Goal: Task Accomplishment & Management: Use online tool/utility

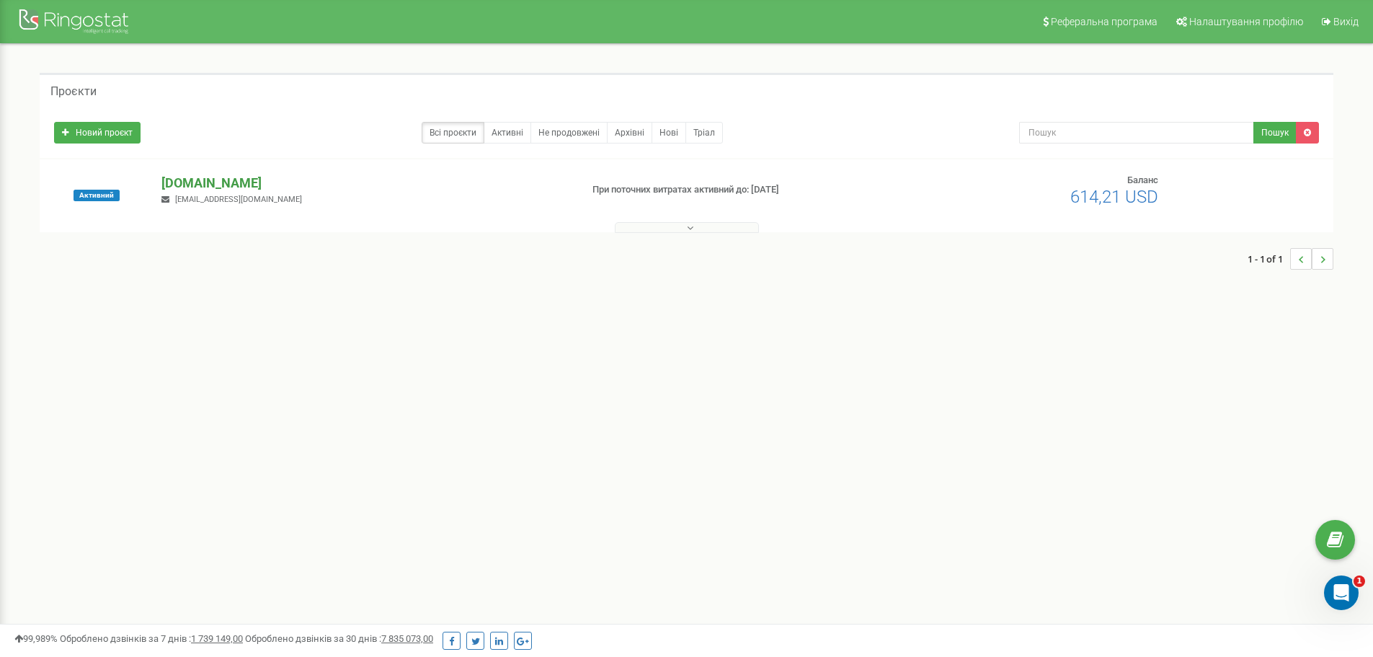
click at [223, 183] on p "[DOMAIN_NAME]" at bounding box center [364, 183] width 407 height 19
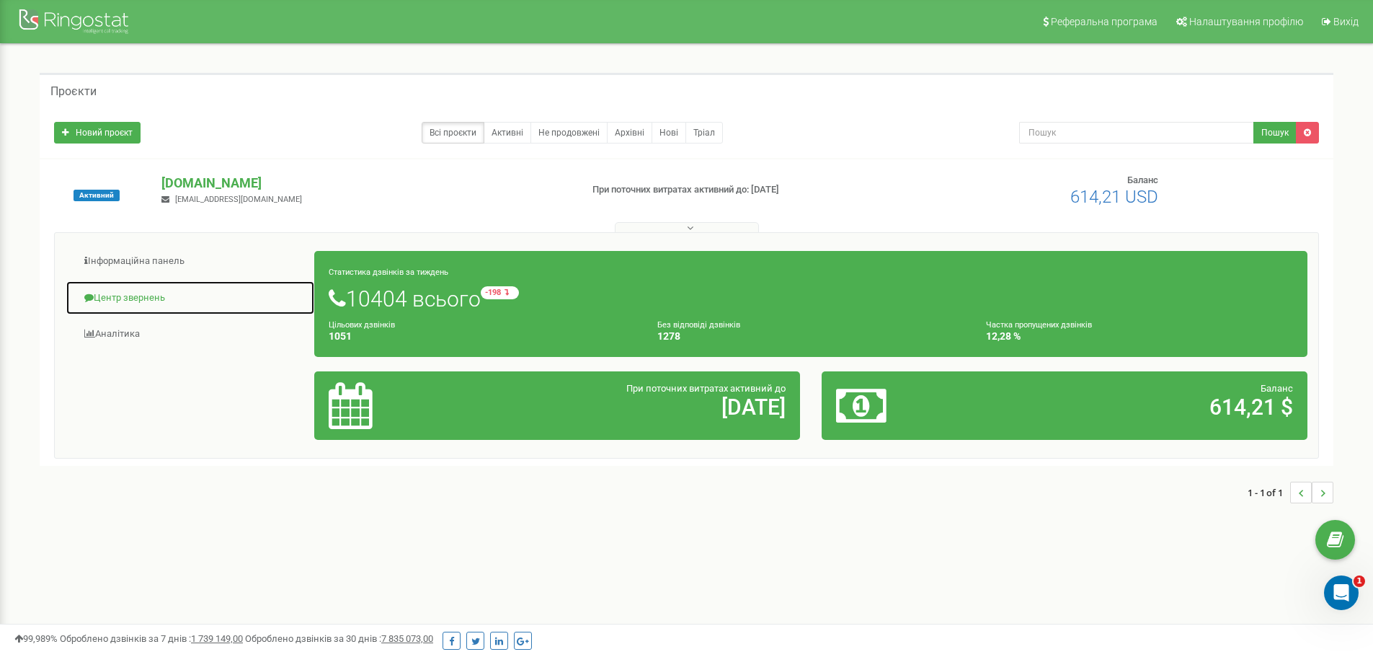
click at [116, 298] on link "Центр звернень" at bounding box center [190, 297] width 249 height 35
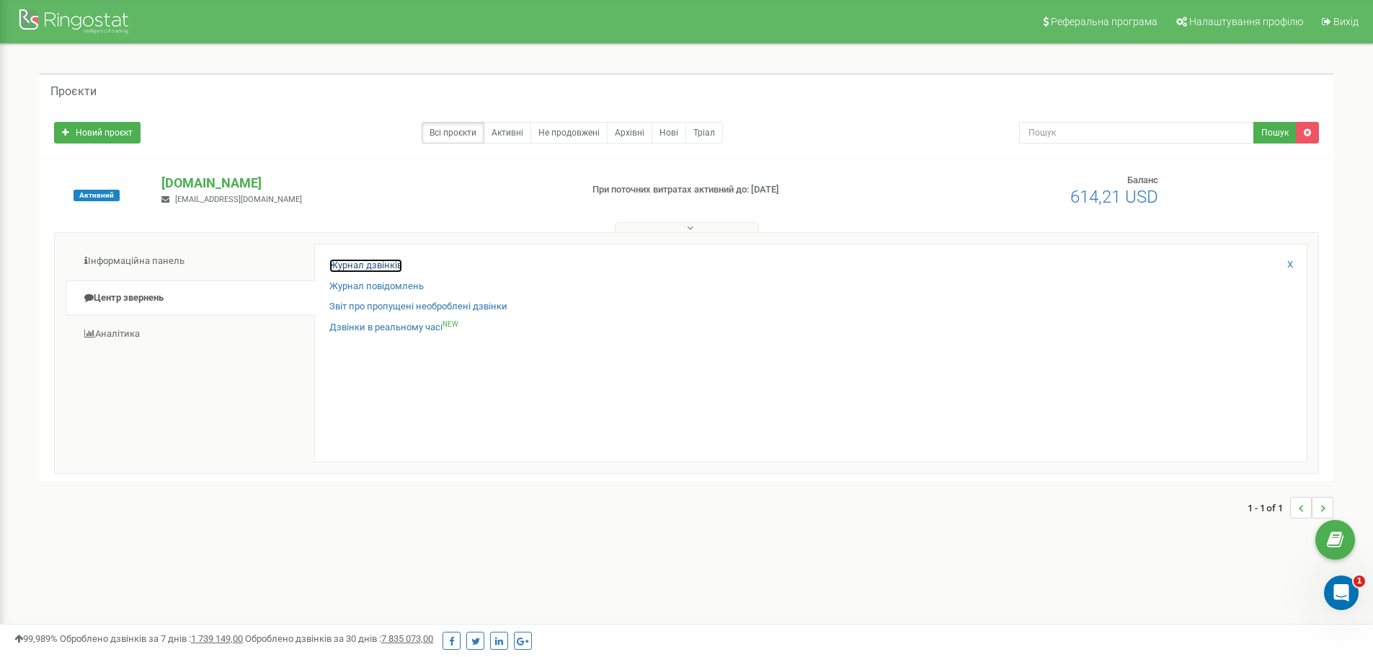
click at [396, 265] on link "Журнал дзвінків" at bounding box center [365, 266] width 73 height 14
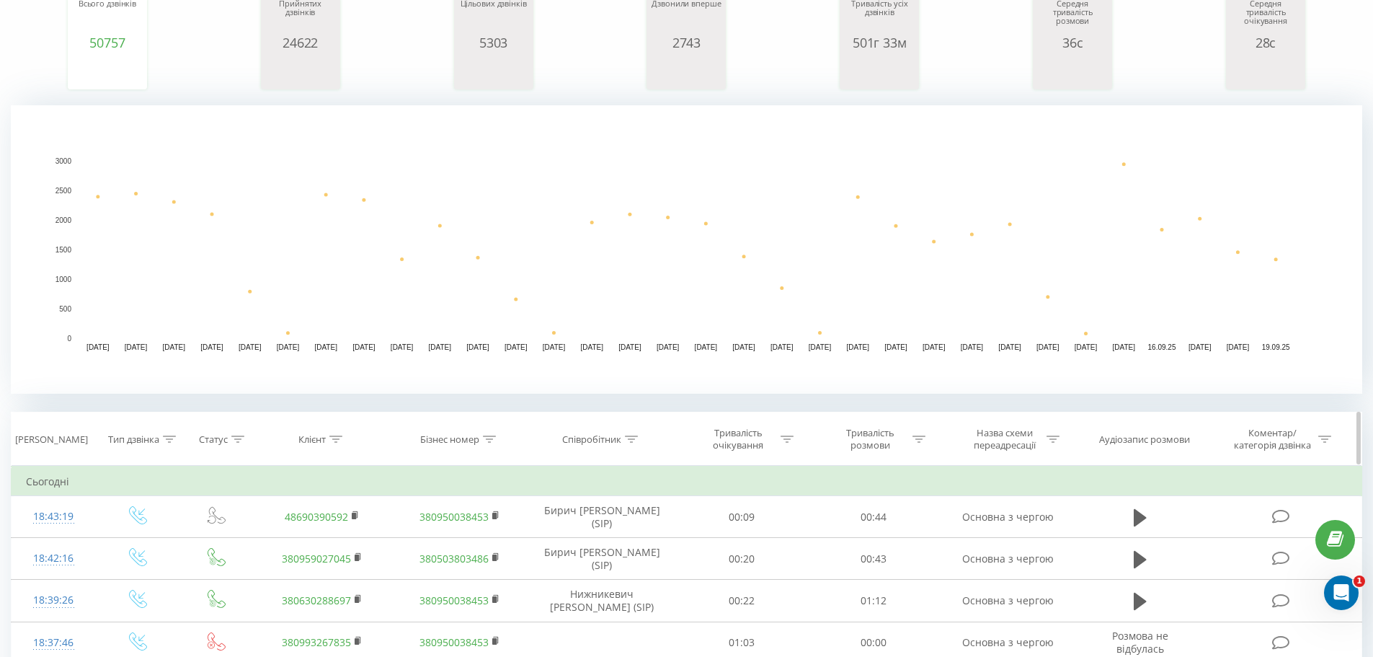
scroll to position [216, 0]
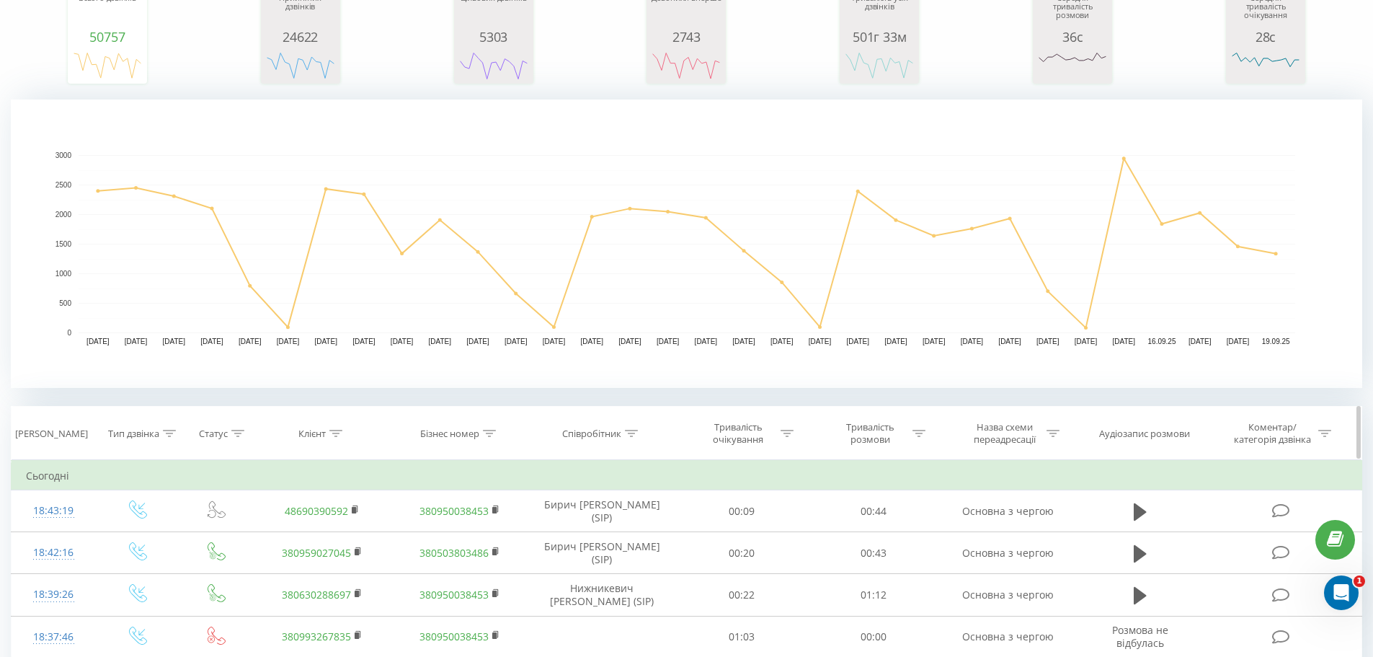
click at [608, 436] on div "Співробітник" at bounding box center [591, 434] width 59 height 12
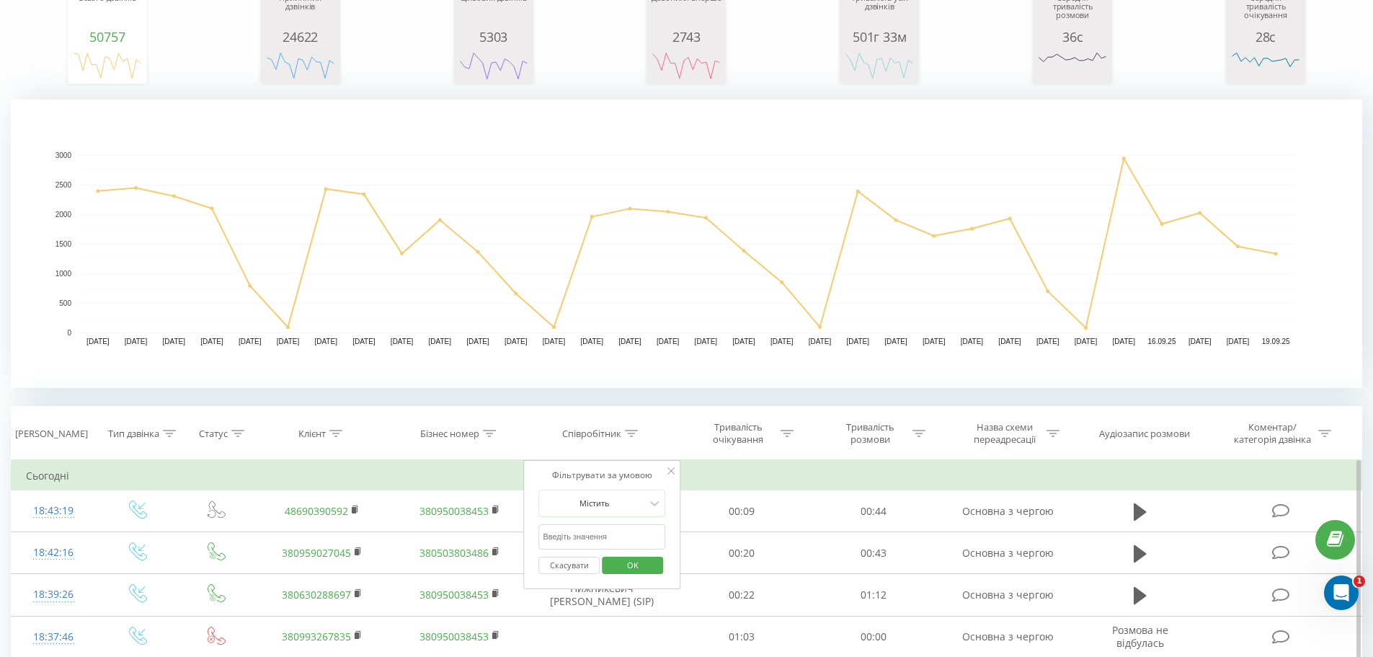
click at [614, 536] on input "text" at bounding box center [602, 536] width 127 height 25
type input "Нижникевич"
click at [625, 562] on span "OK" at bounding box center [633, 565] width 40 height 22
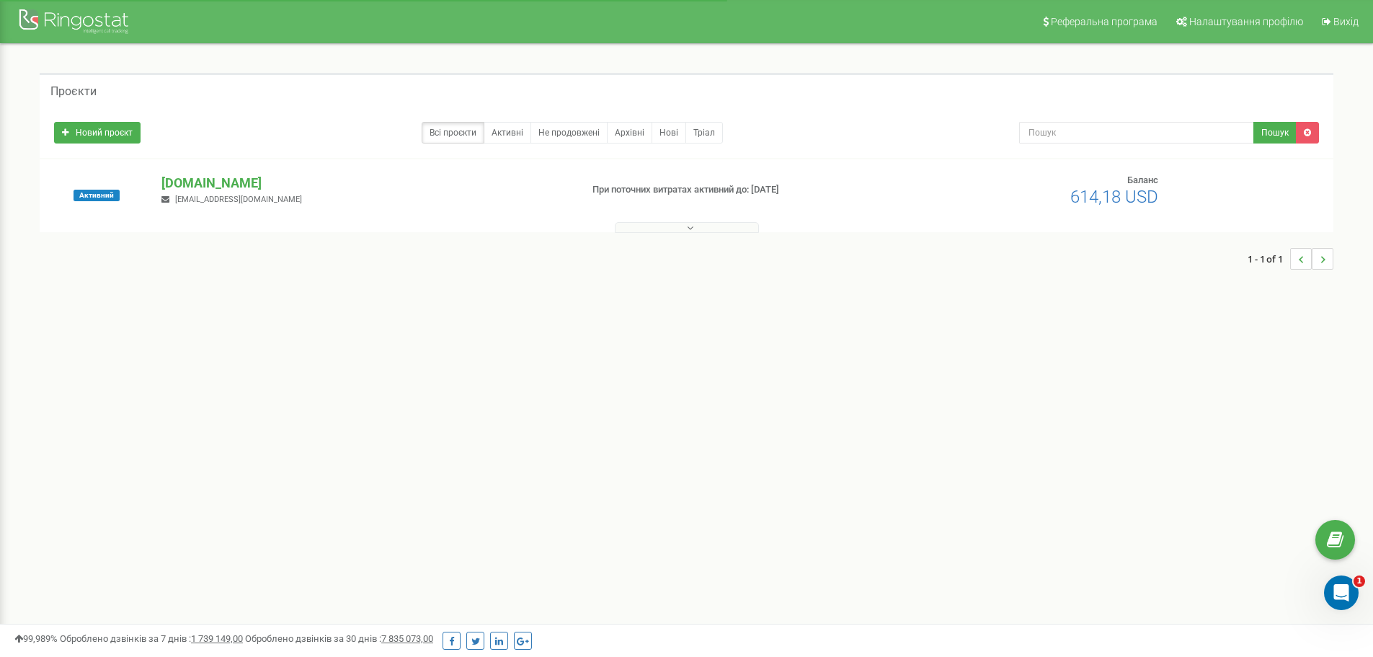
click at [181, 172] on div "Активний [DOMAIN_NAME] [EMAIL_ADDRESS][DOMAIN_NAME] При поточних витратах актив…" at bounding box center [687, 195] width 1294 height 73
click at [180, 181] on p "[DOMAIN_NAME]" at bounding box center [364, 183] width 407 height 19
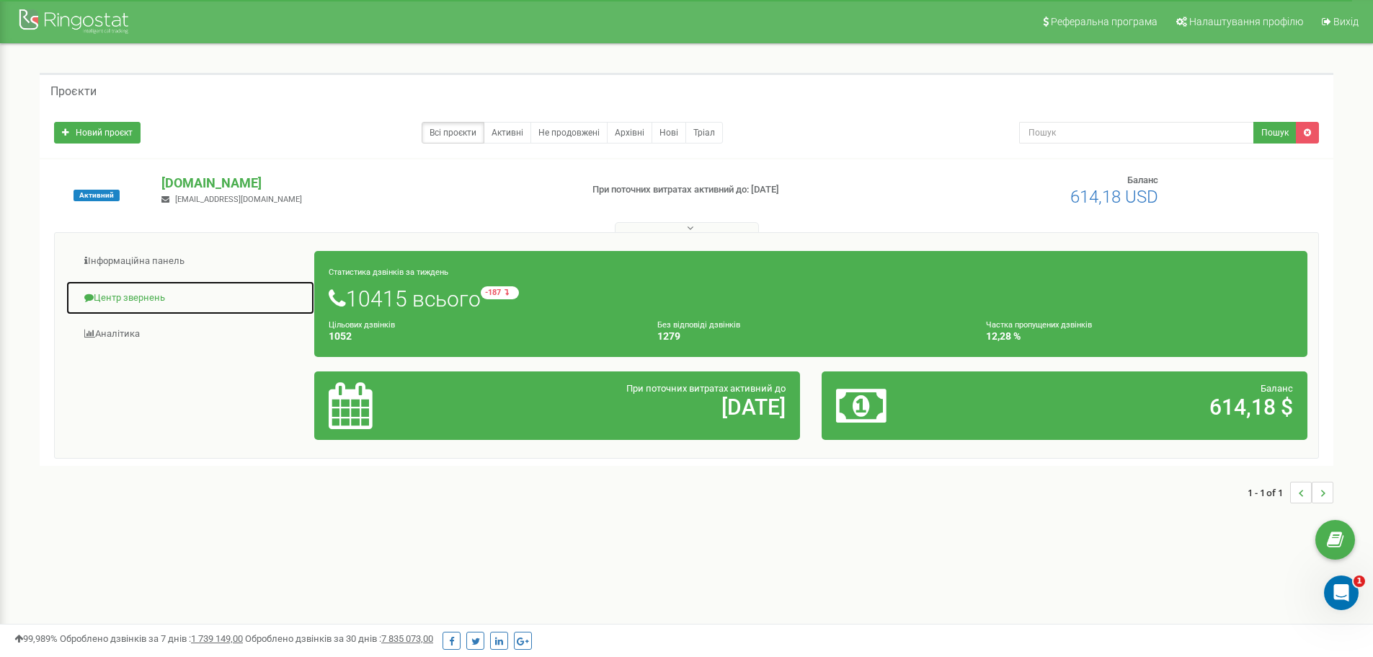
click at [141, 294] on link "Центр звернень" at bounding box center [190, 297] width 249 height 35
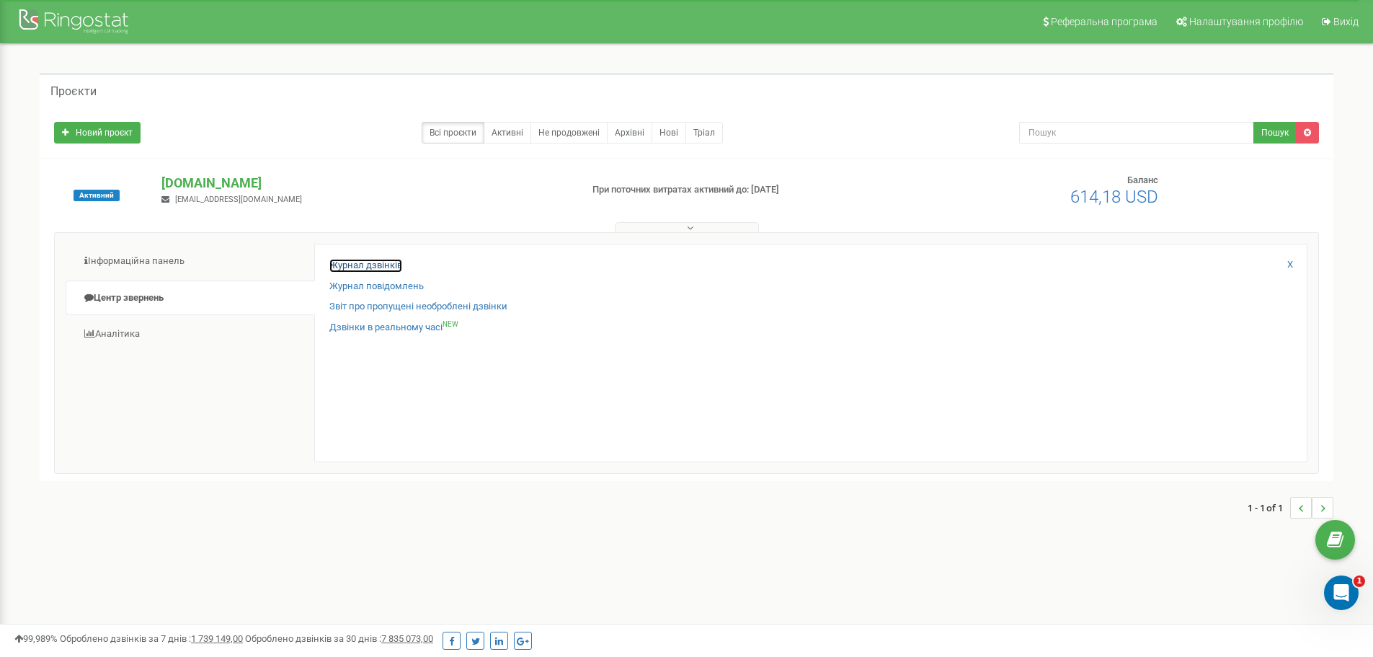
click at [354, 260] on link "Журнал дзвінків" at bounding box center [365, 266] width 73 height 14
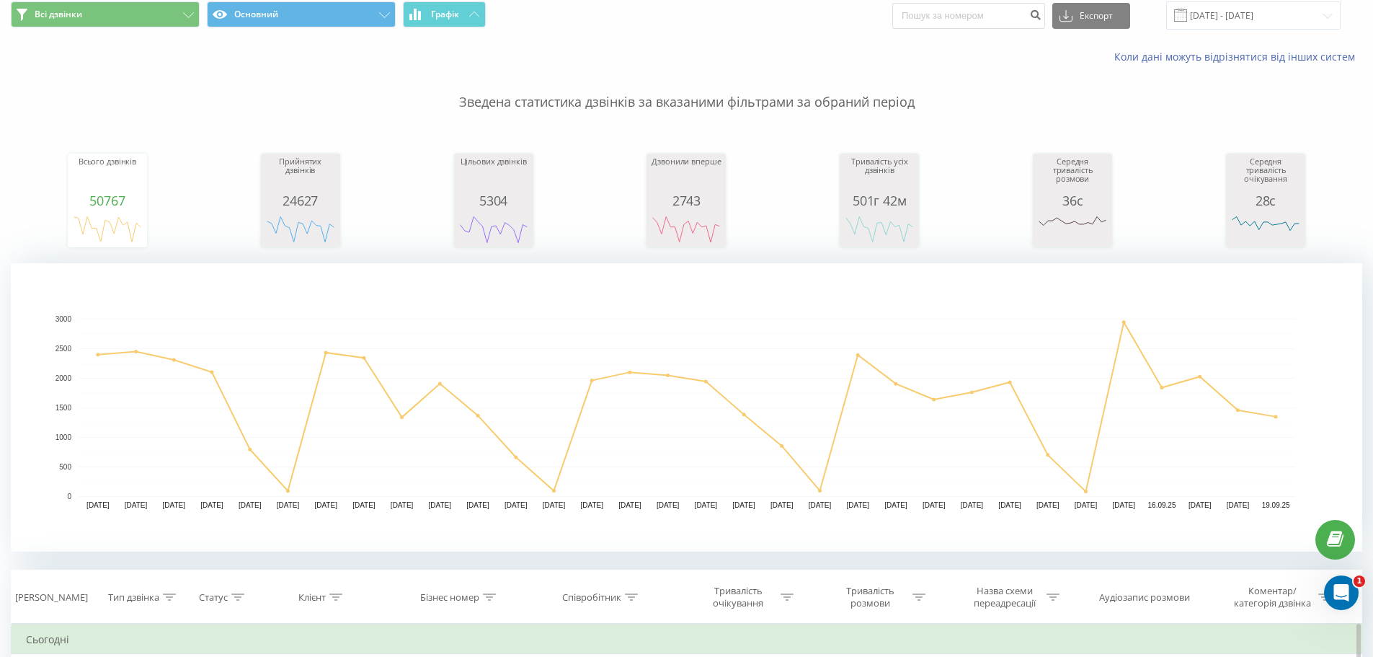
scroll to position [288, 0]
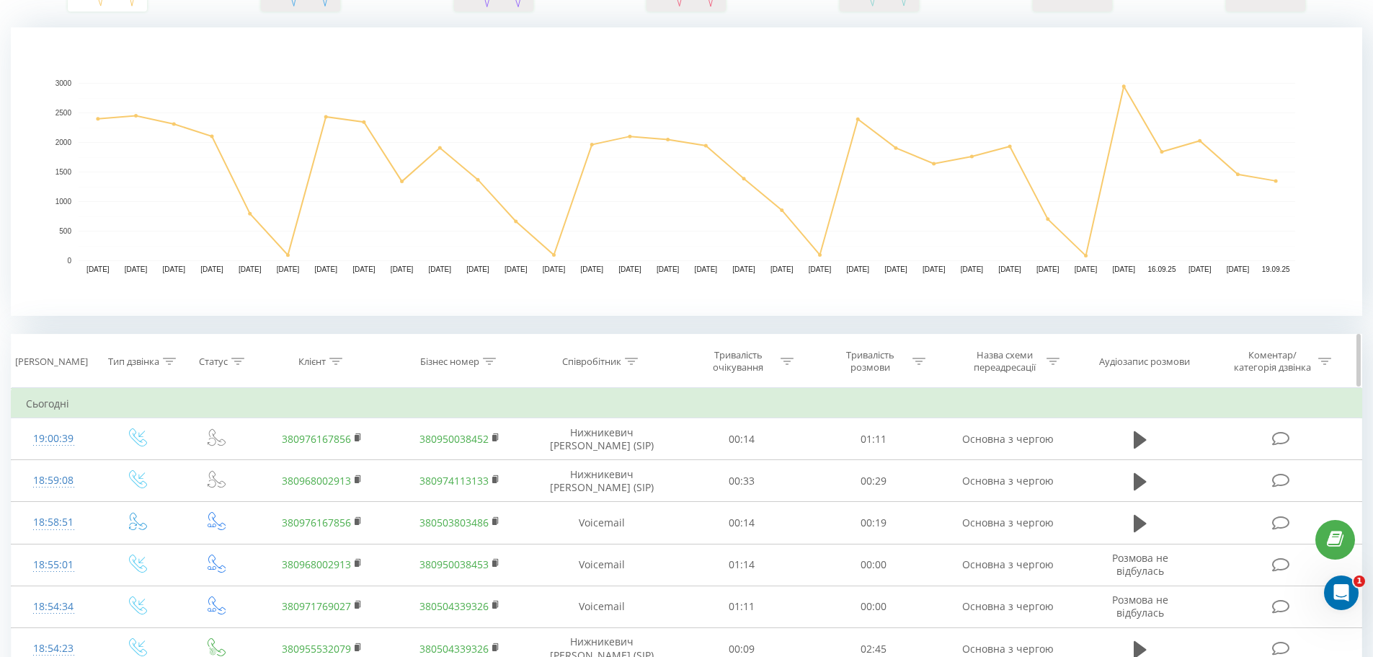
click at [639, 359] on div "Співробітник" at bounding box center [602, 361] width 148 height 12
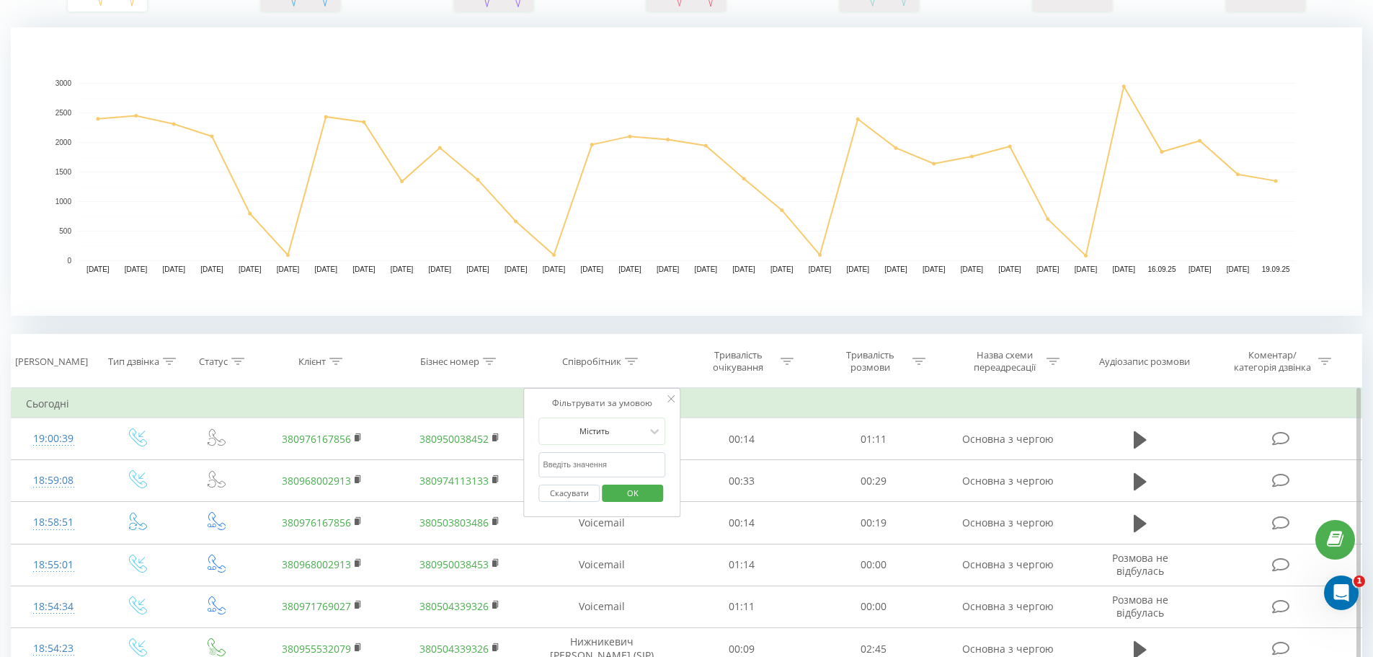
click at [614, 463] on input "text" at bounding box center [602, 464] width 127 height 25
click at [631, 490] on span "OK" at bounding box center [633, 493] width 40 height 22
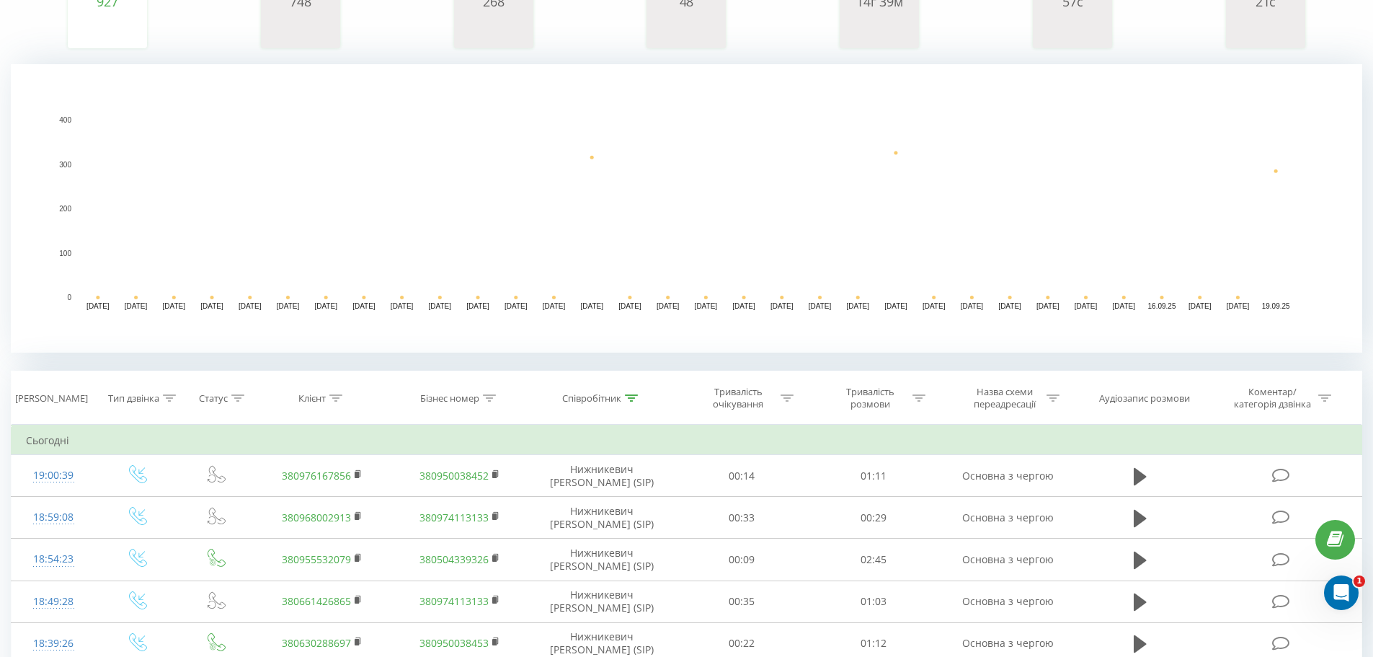
scroll to position [216, 0]
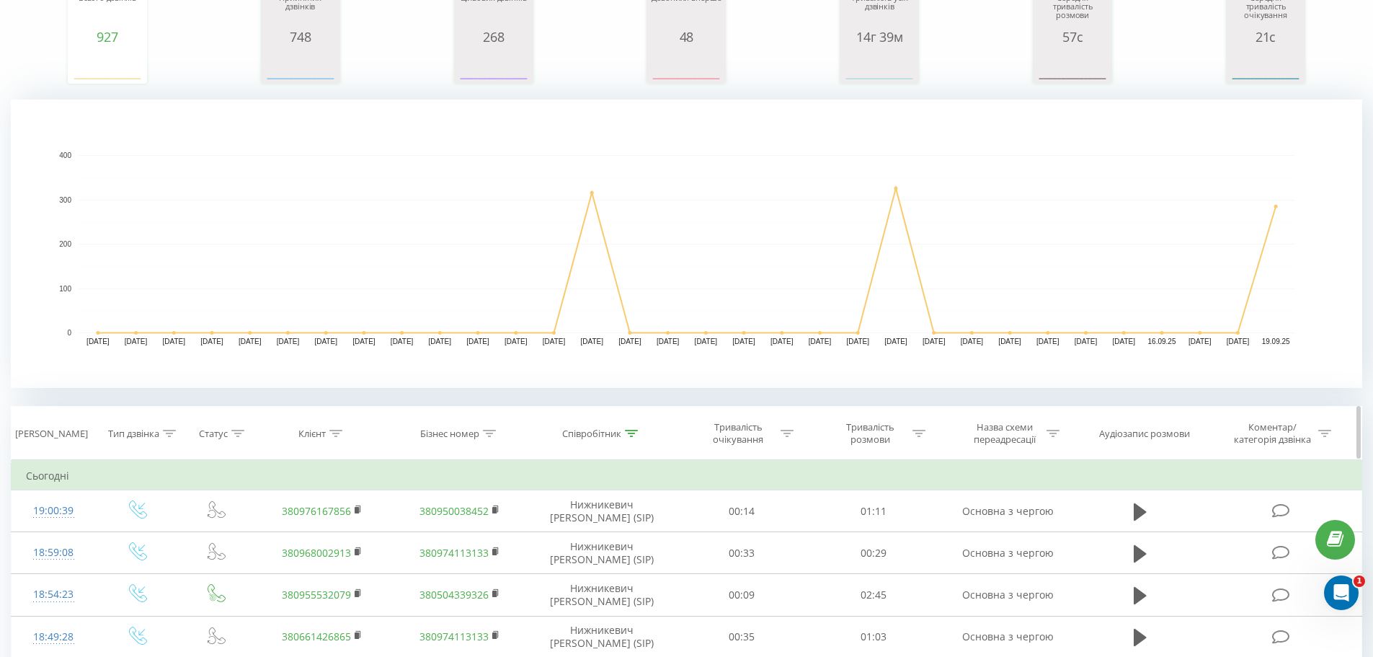
click at [632, 441] on th "Співробітник" at bounding box center [602, 433] width 148 height 53
click at [629, 434] on icon at bounding box center [631, 433] width 13 height 7
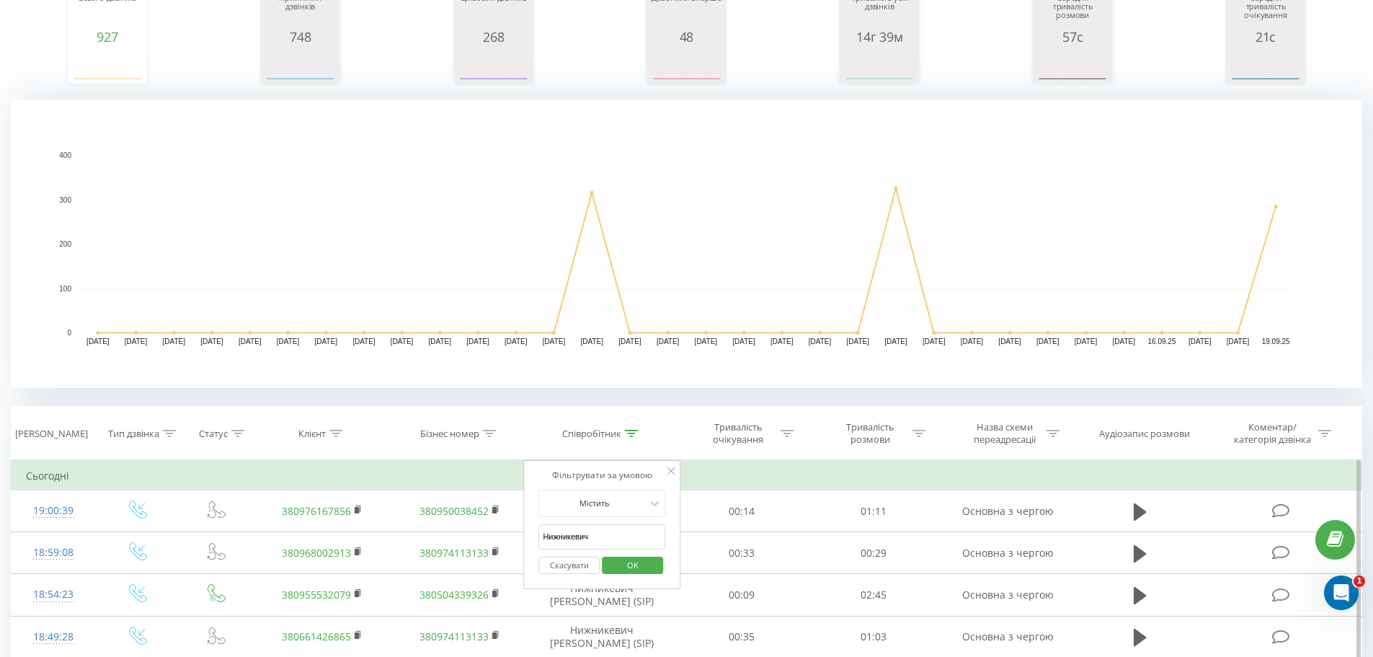
click at [614, 534] on input "Нижникевич" at bounding box center [602, 536] width 127 height 25
drag, startPoint x: 614, startPoint y: 534, endPoint x: 549, endPoint y: 544, distance: 65.1
click at [552, 544] on input "Нижникевич" at bounding box center [602, 536] width 127 height 25
type input "гу"
click at [583, 531] on input "гу" at bounding box center [602, 536] width 127 height 25
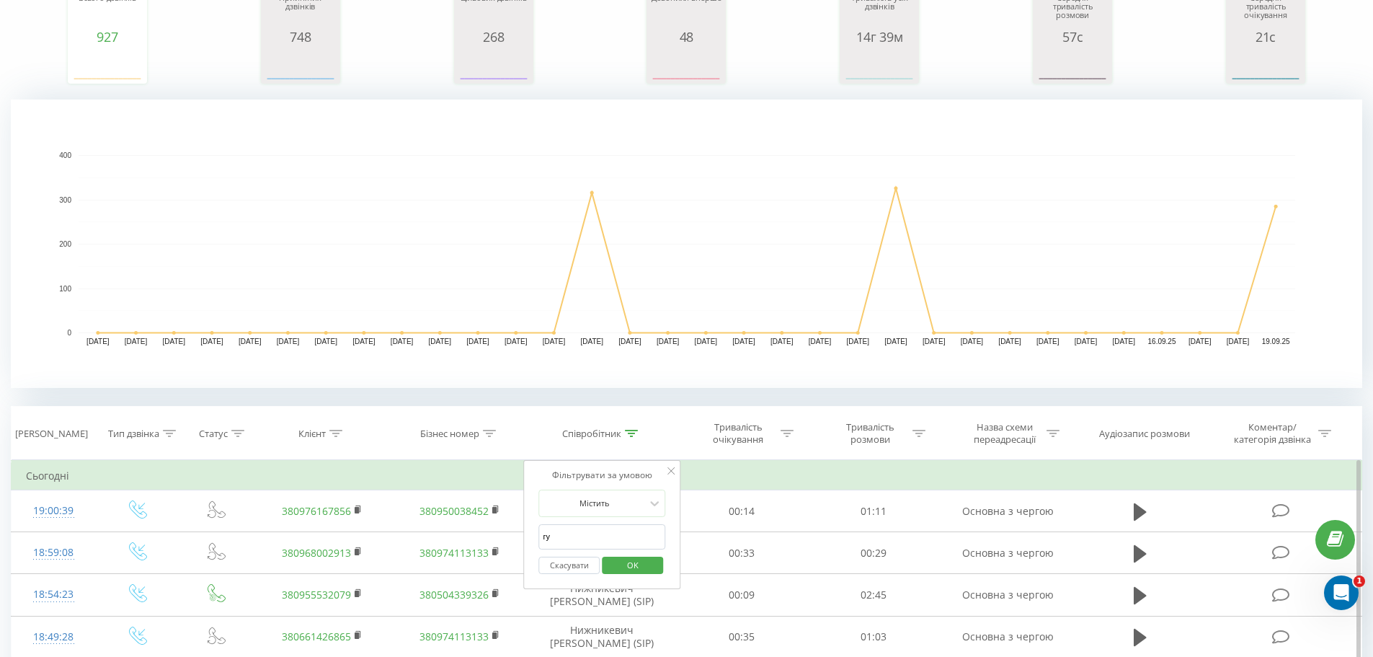
type input "гуйдаш"
click at [639, 562] on span "OK" at bounding box center [633, 565] width 40 height 22
